Goal: Information Seeking & Learning: Find specific fact

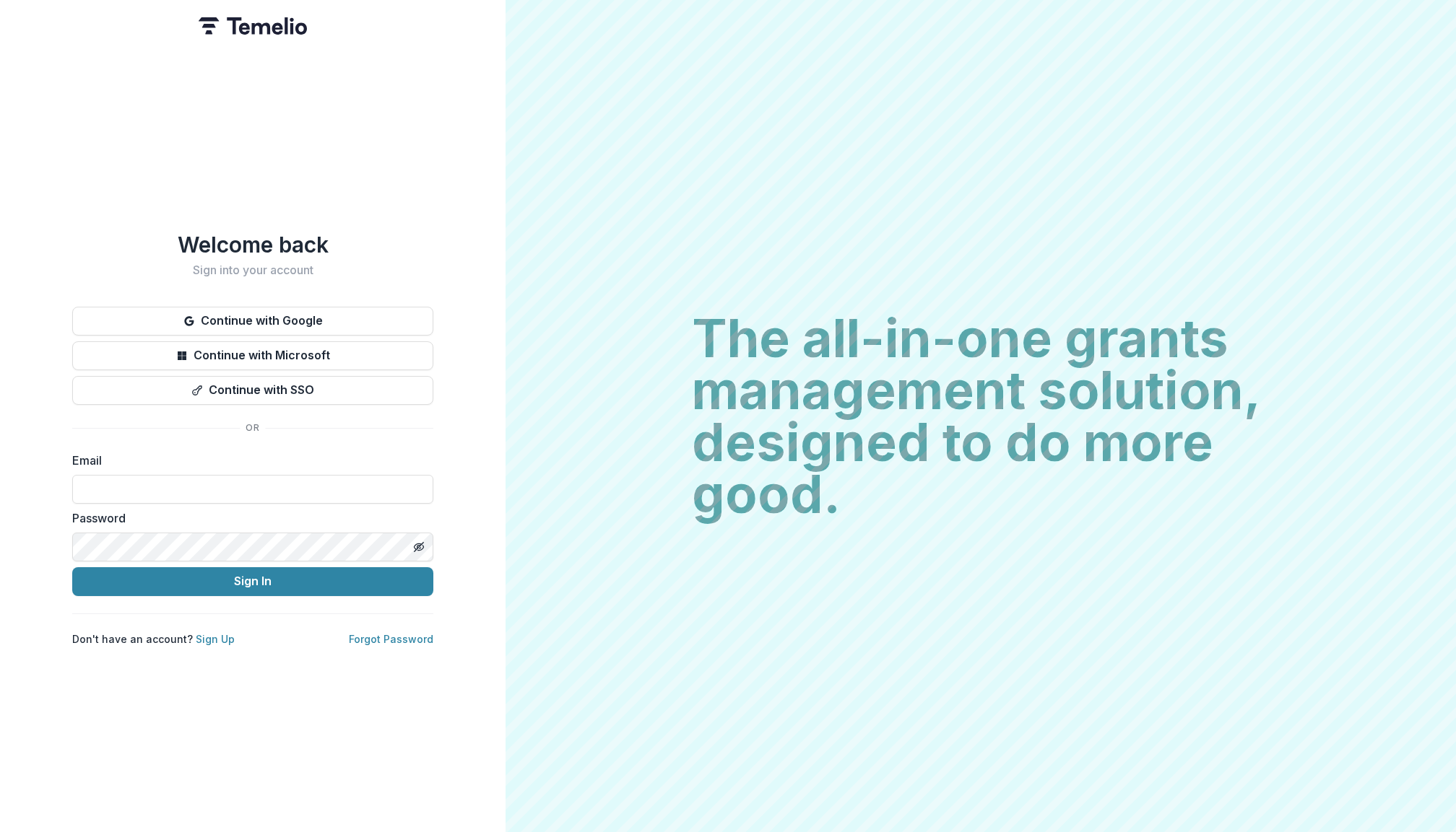
type input "**********"
click at [253, 575] on button "Sign In" at bounding box center [253, 581] width 361 height 29
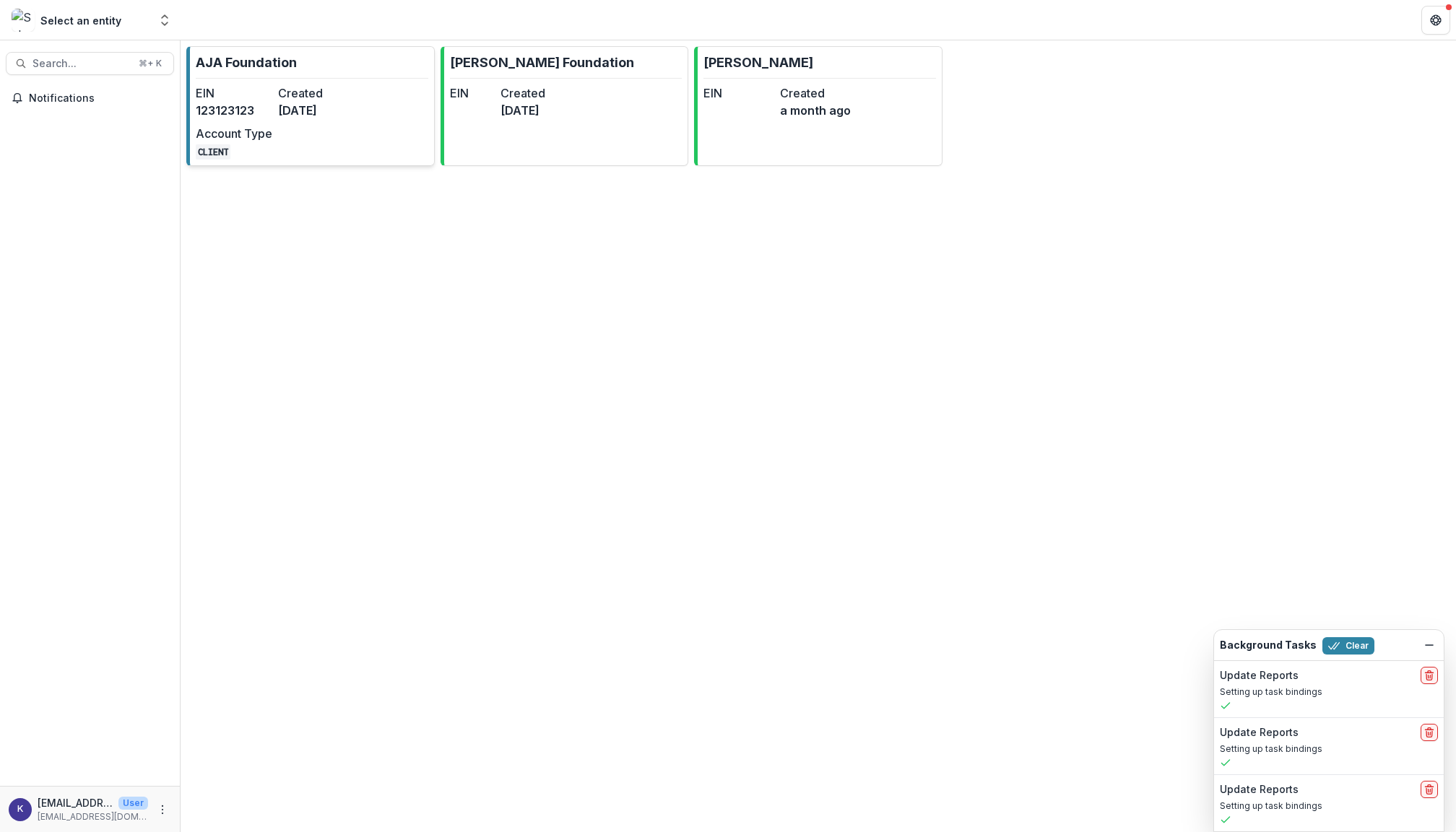
click at [261, 76] on link "AJA Foundation EIN [US_EMPLOYER_IDENTIFICATION_NUMBER] Created [DATE] Account T…" at bounding box center [310, 106] width 248 height 120
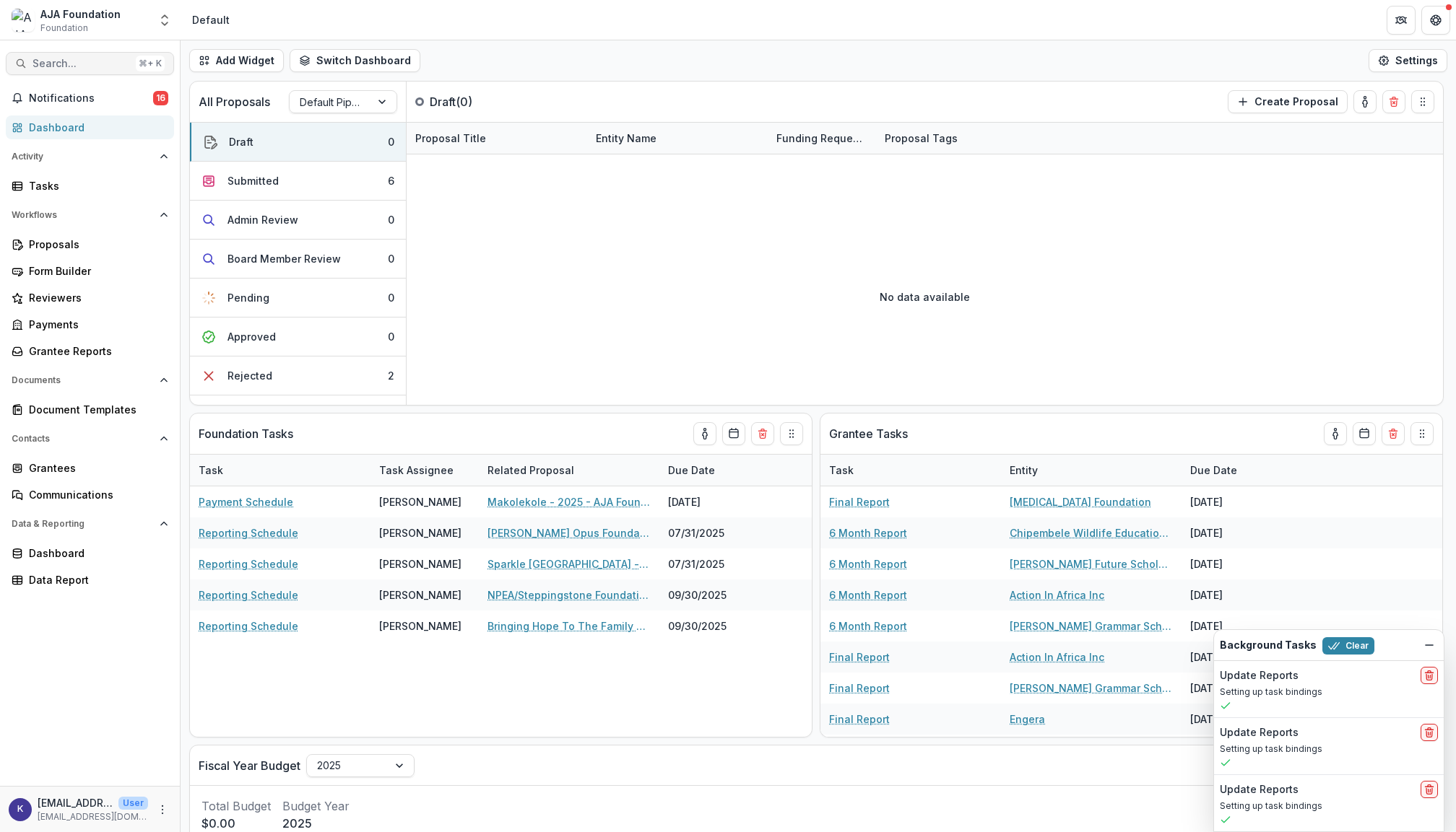
click at [117, 60] on span "Search..." at bounding box center [81, 64] width 97 height 12
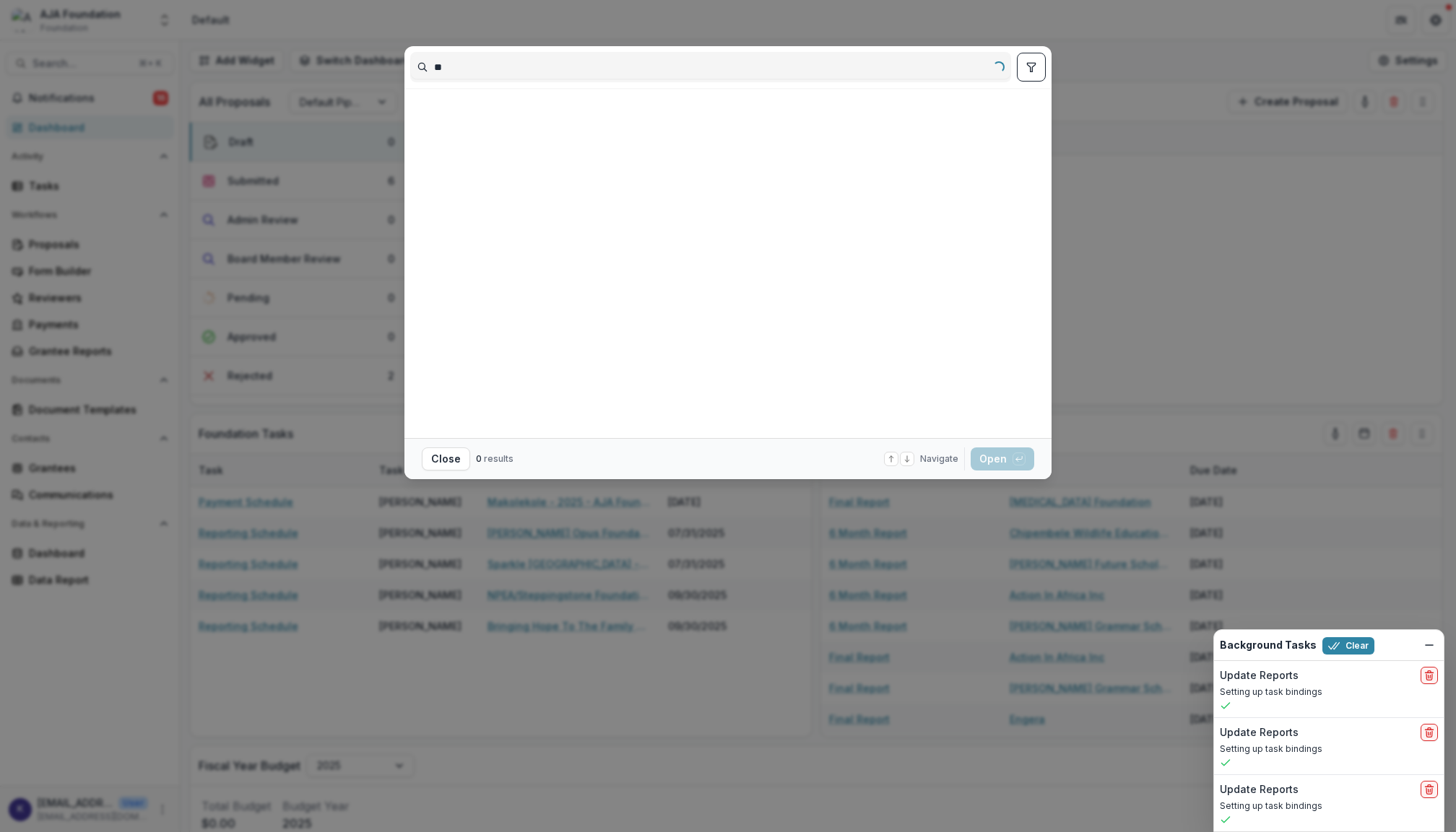
type input "*"
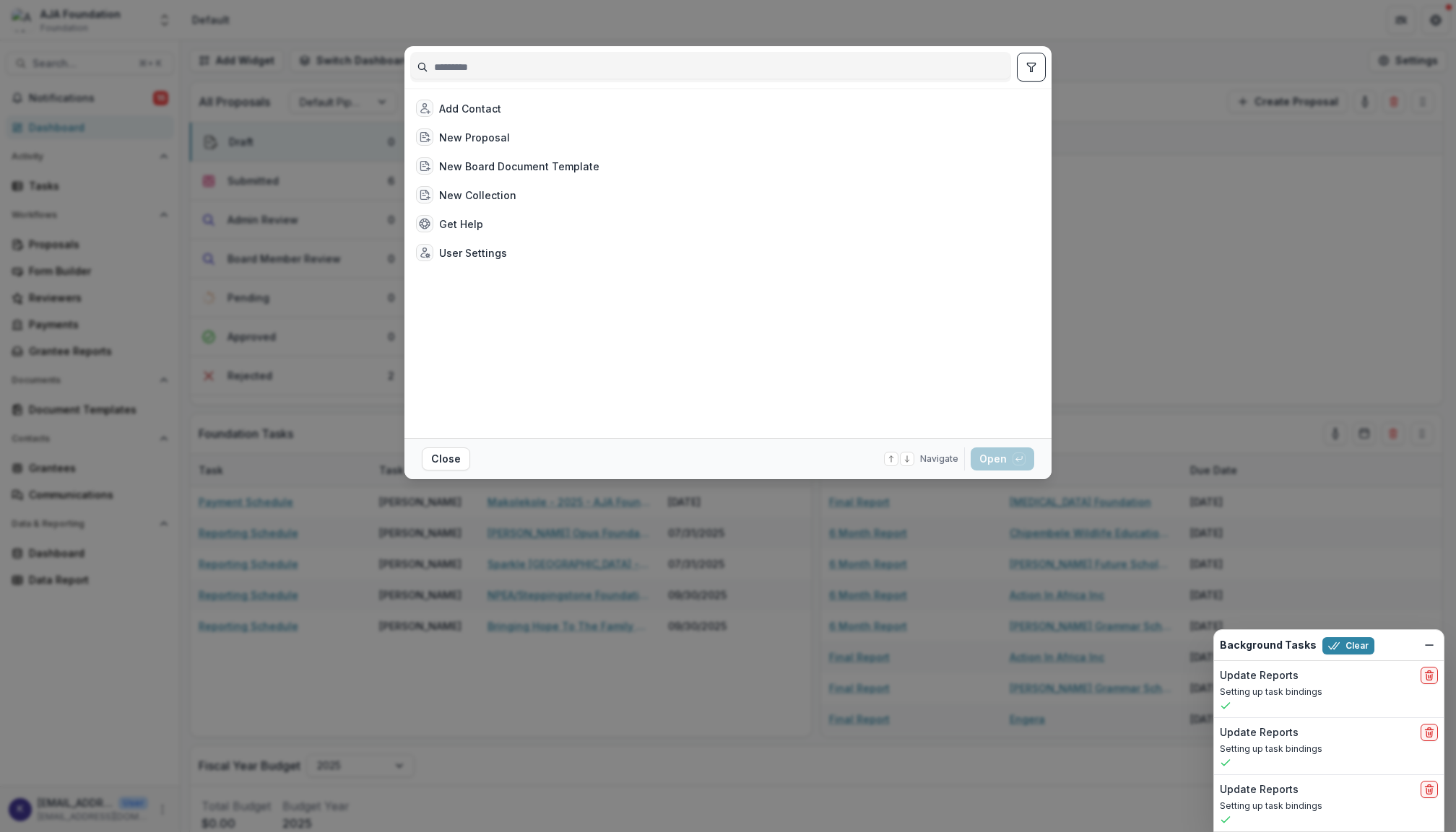
click at [333, 434] on div "Add Contact New Proposal New Board Document Template New Collection Get Help Us…" at bounding box center [728, 416] width 1456 height 832
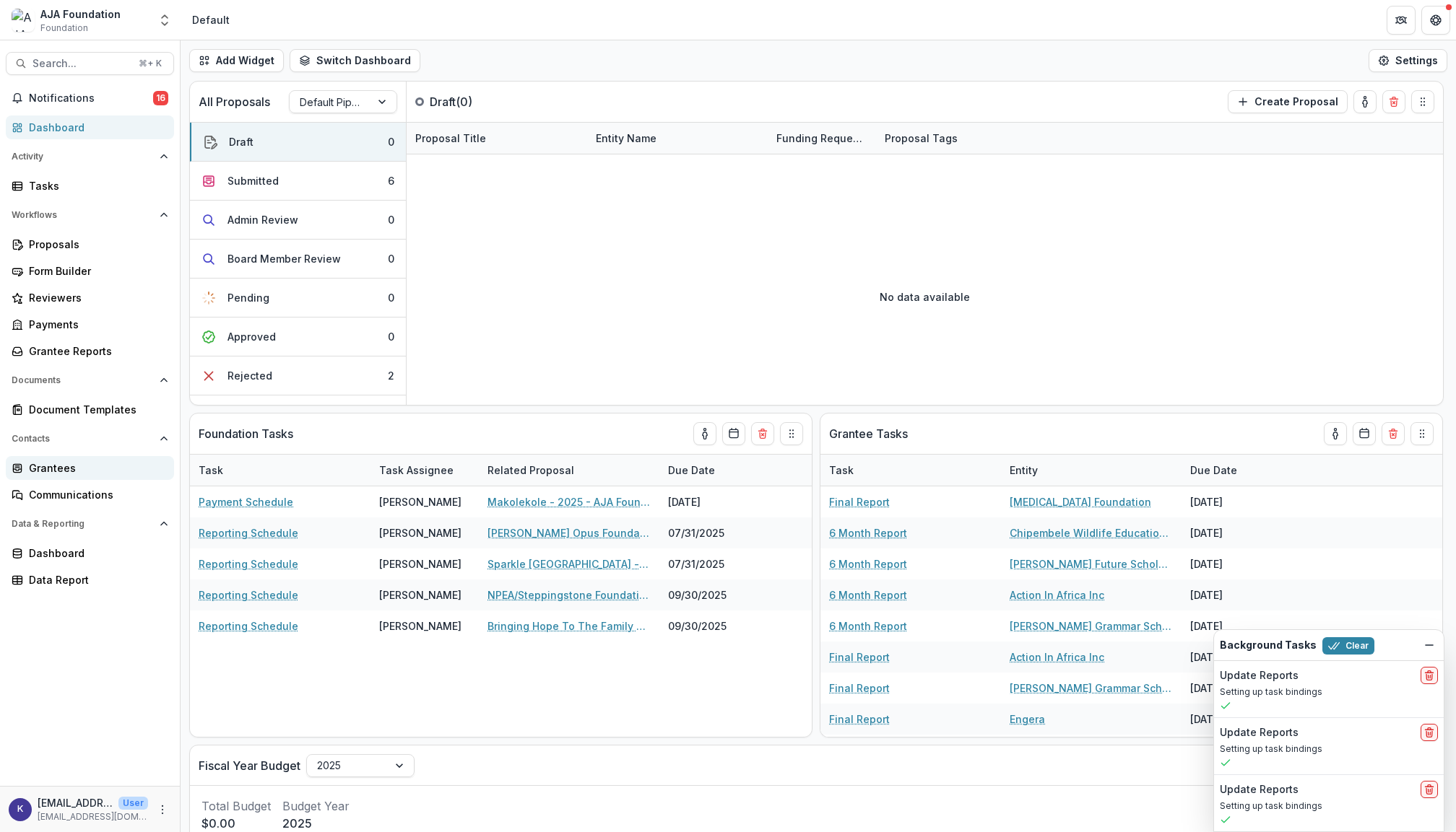
click at [69, 468] on div "Grantees" at bounding box center [96, 467] width 133 height 15
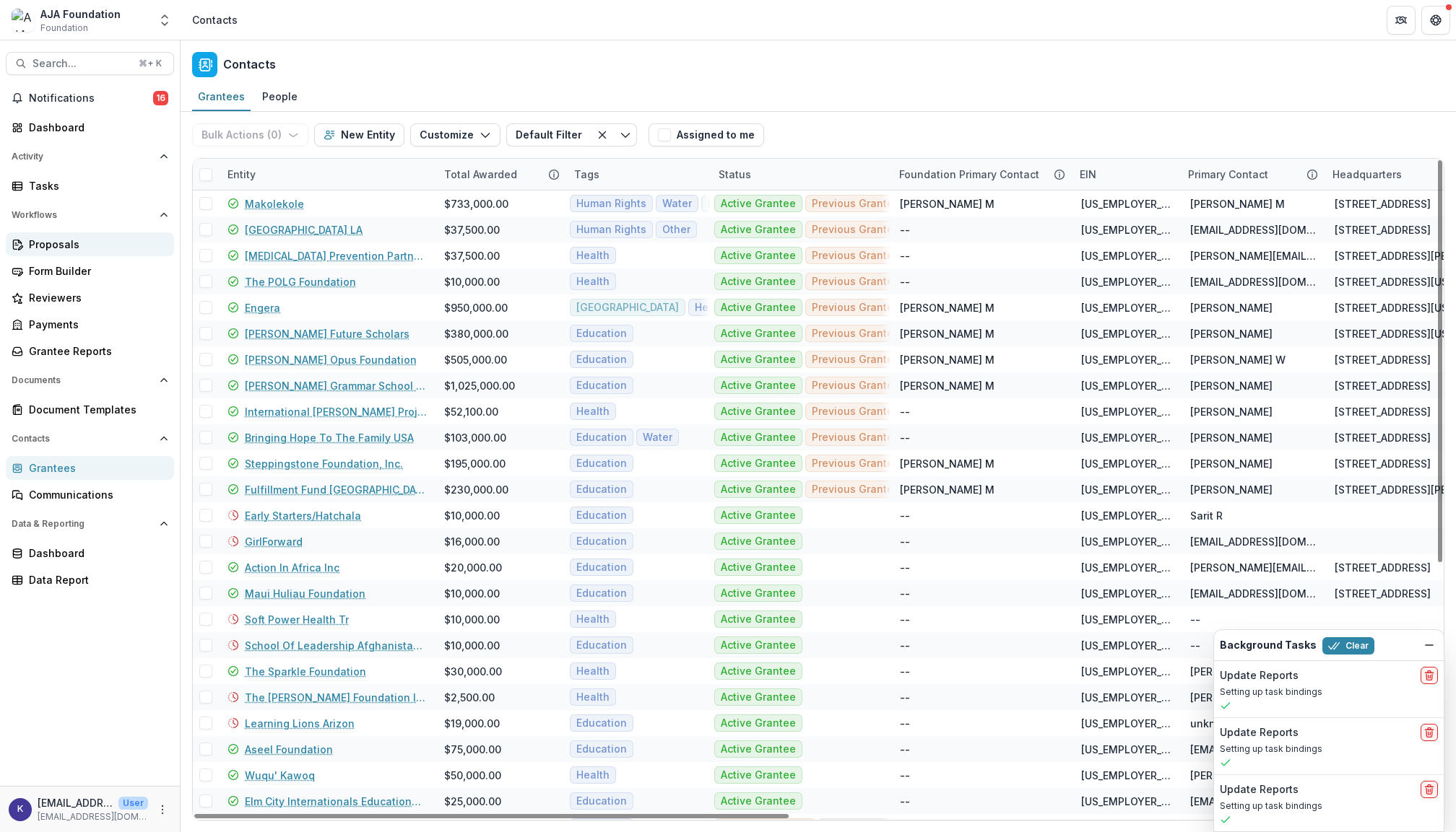
click at [68, 237] on div "Proposals" at bounding box center [96, 244] width 133 height 15
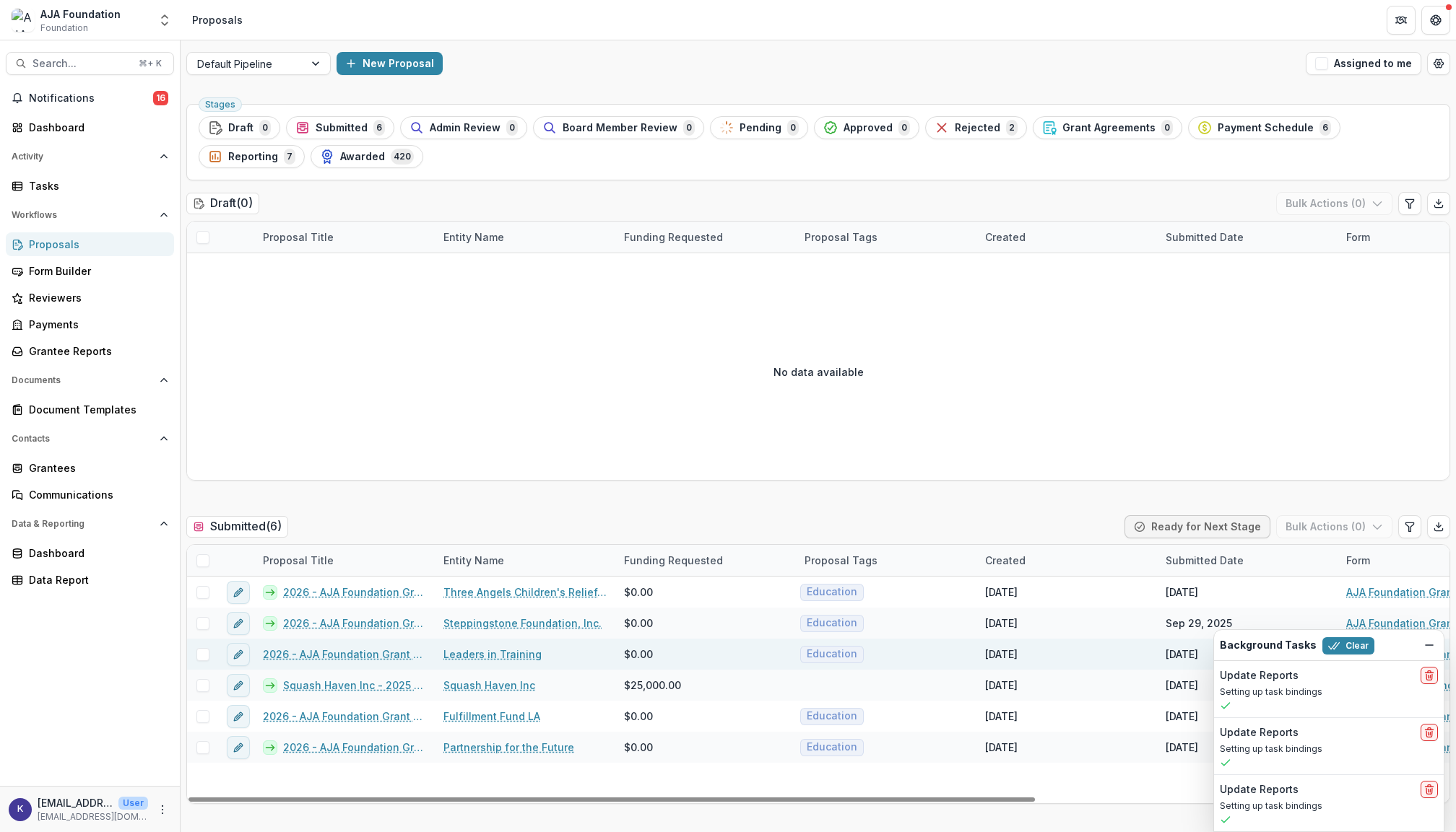
click at [380, 658] on link "2026 - AJA Foundation Grant Application" at bounding box center [345, 654] width 163 height 15
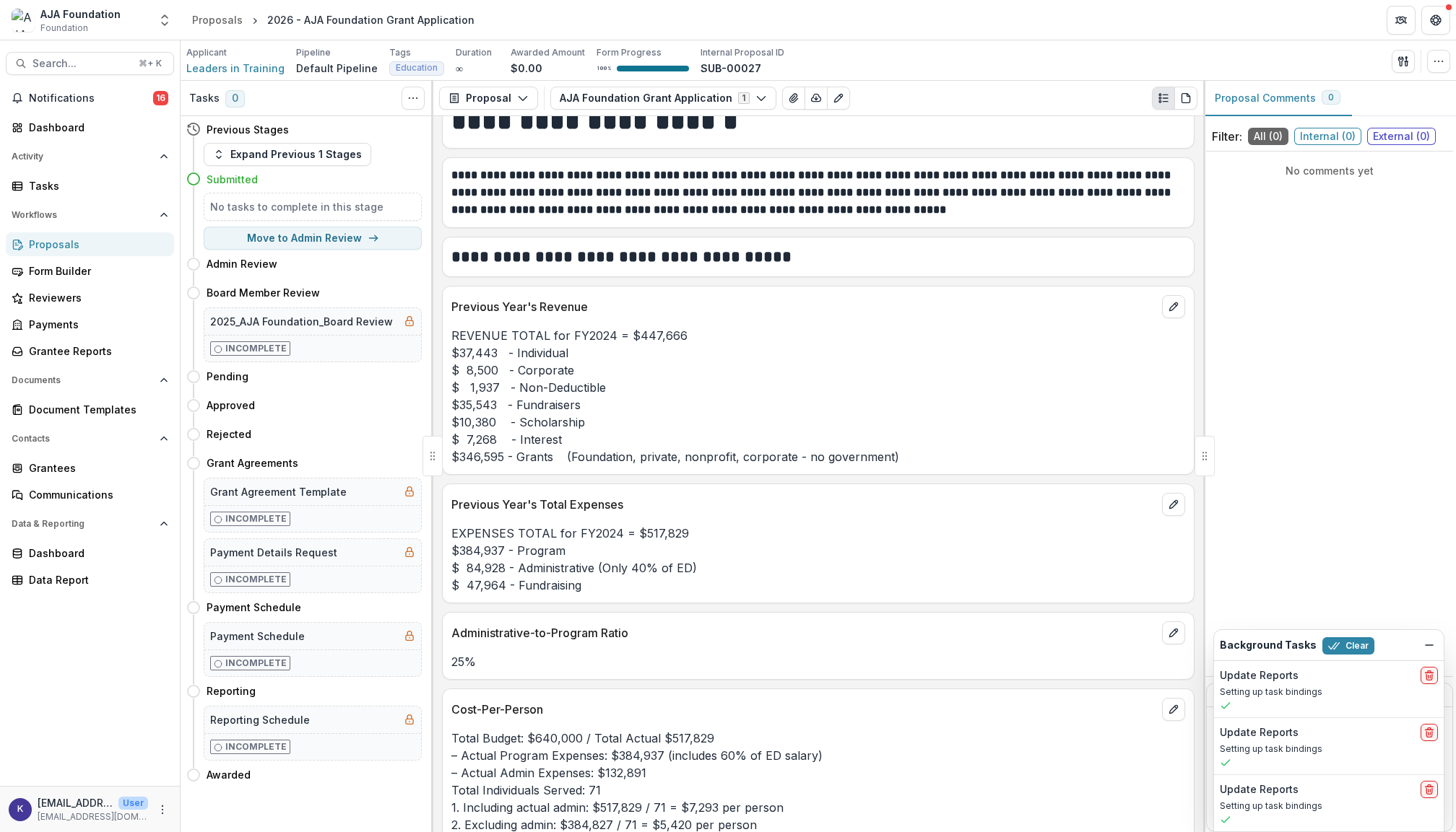
scroll to position [3642, 0]
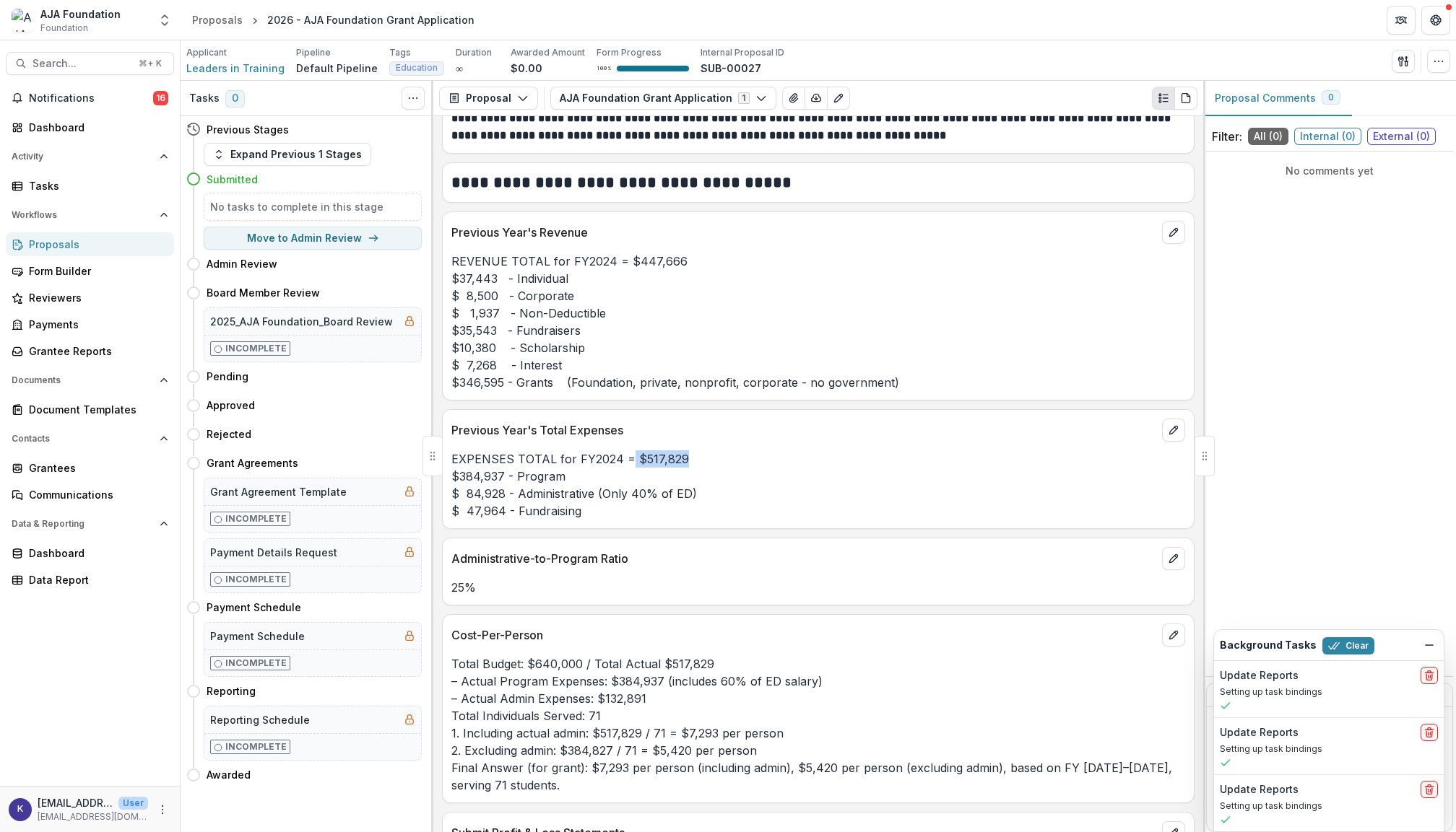
drag, startPoint x: 627, startPoint y: 448, endPoint x: 683, endPoint y: 448, distance: 56.0
click at [683, 451] on p "EXPENSES TOTAL for FY2024 = $517,829 $384,937 - Program $ 84,928 - Administrati…" at bounding box center [818, 485] width 734 height 69
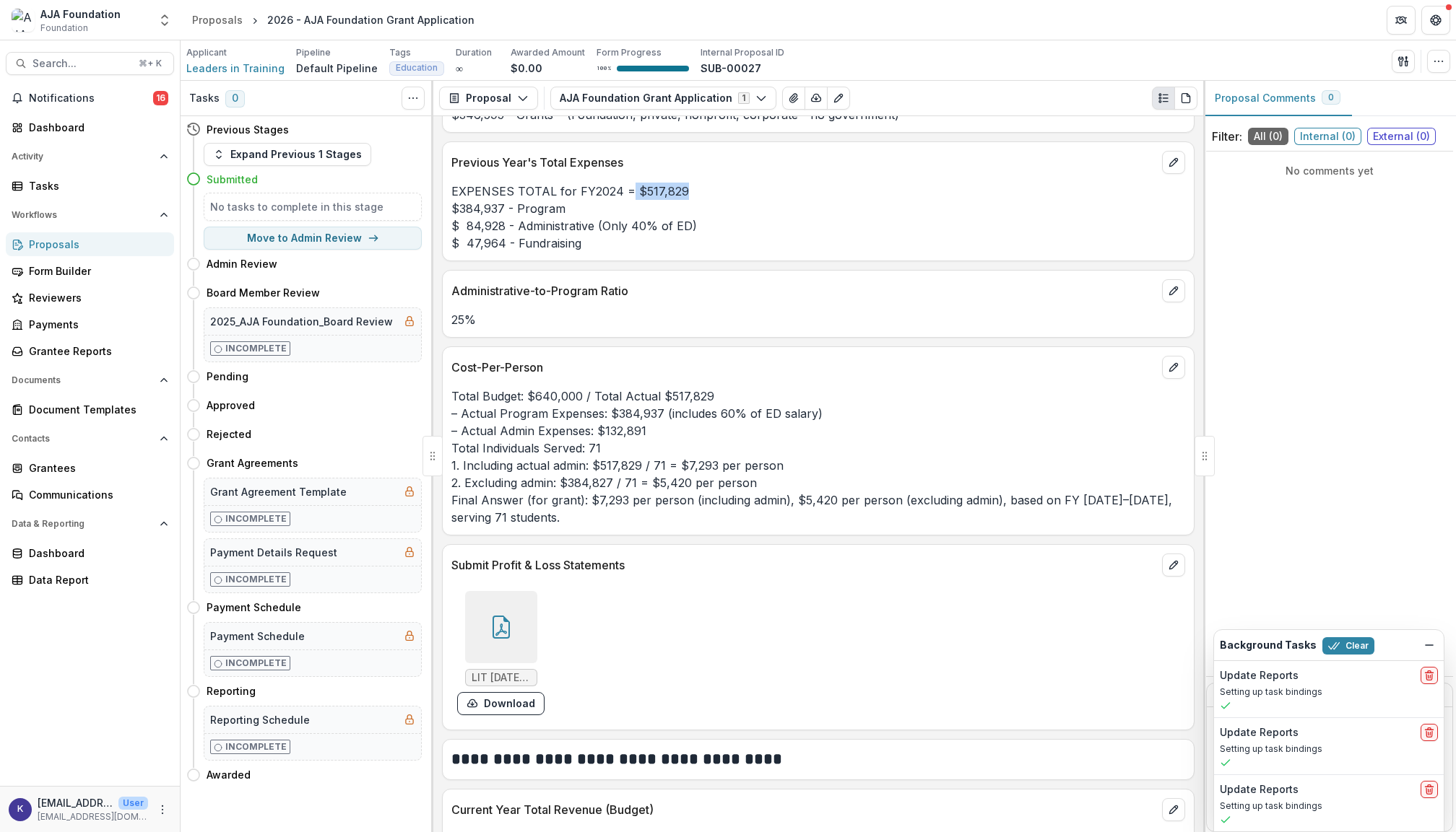
scroll to position [3775, 0]
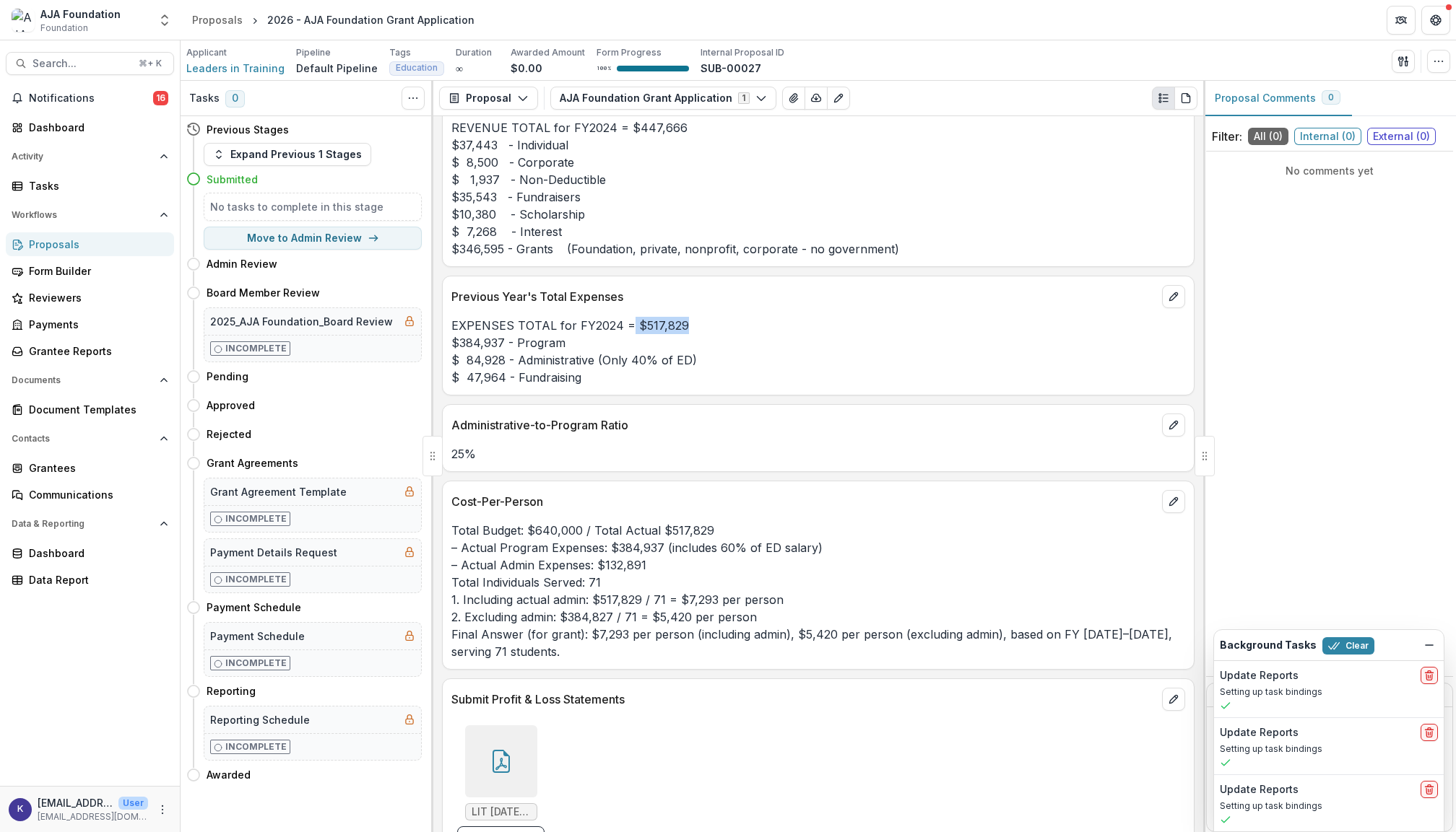
copy p "$517,829"
